Goal: Find specific page/section: Find specific page/section

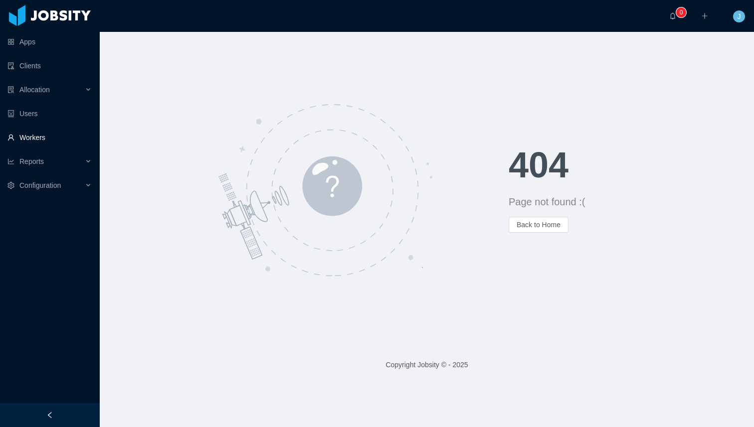
click at [34, 137] on link "Workers" at bounding box center [49, 138] width 84 height 20
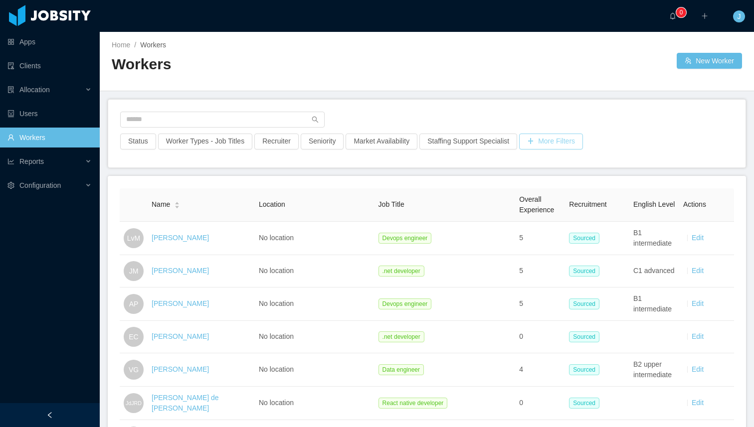
click at [573, 141] on button "More Filters" at bounding box center [551, 142] width 64 height 16
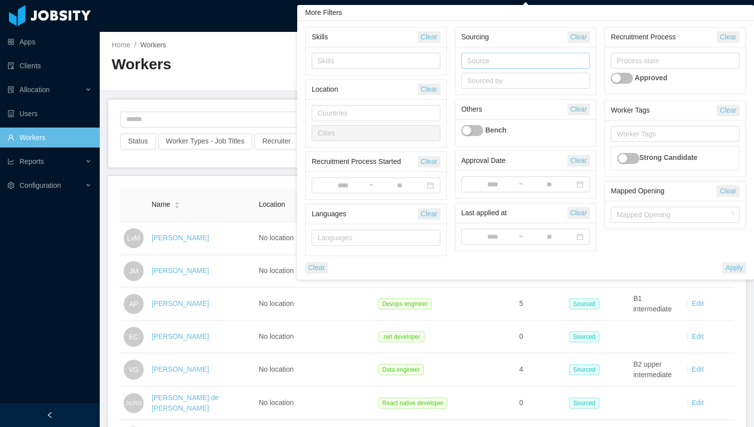
click at [497, 59] on div "Source" at bounding box center [523, 61] width 112 height 10
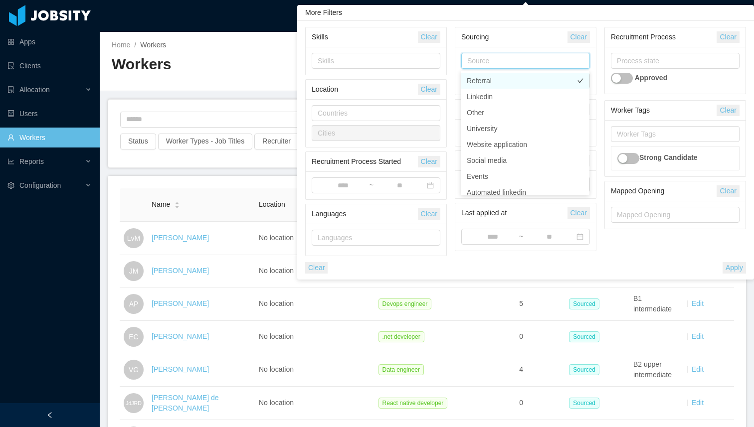
click at [490, 76] on li "Referral" at bounding box center [525, 81] width 129 height 16
click at [340, 183] on input at bounding box center [343, 186] width 51 height 11
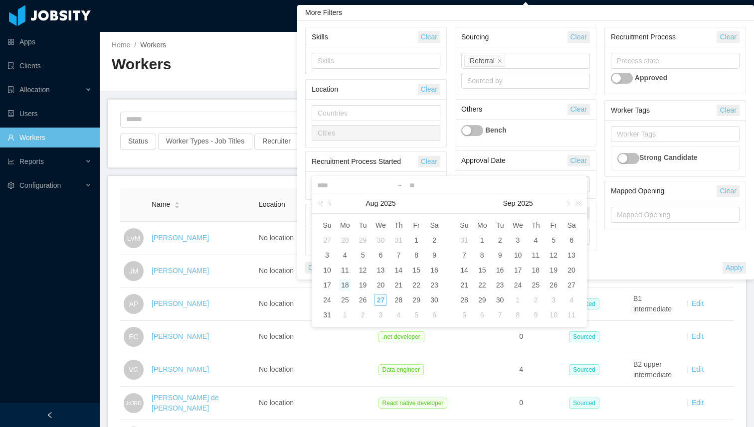
click at [346, 284] on div "18" at bounding box center [345, 285] width 12 height 12
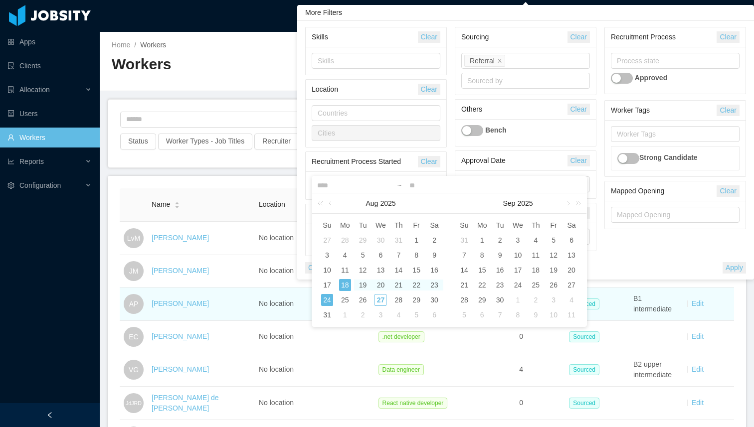
click at [325, 299] on div "24" at bounding box center [327, 300] width 12 height 12
type input "**********"
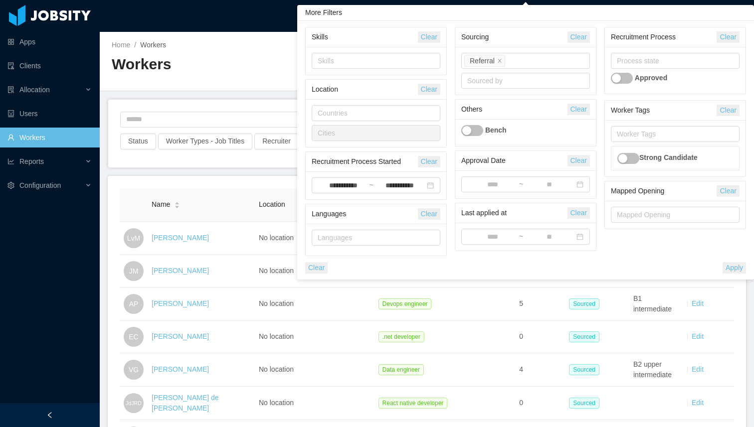
click at [743, 267] on button "Apply" at bounding box center [734, 267] width 23 height 11
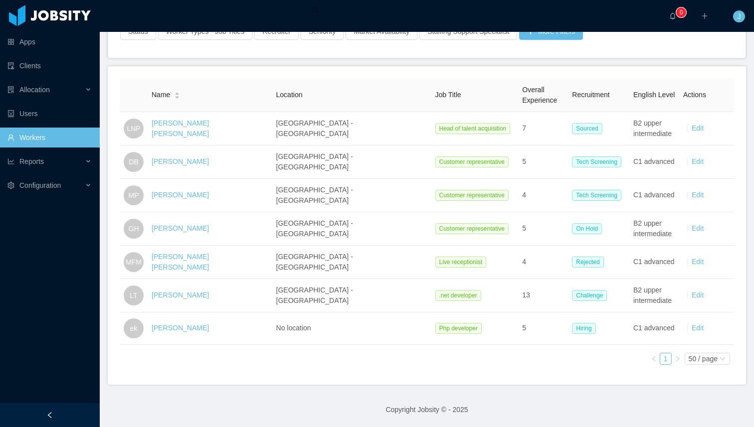
scroll to position [114, 0]
